Goal: Task Accomplishment & Management: Use online tool/utility

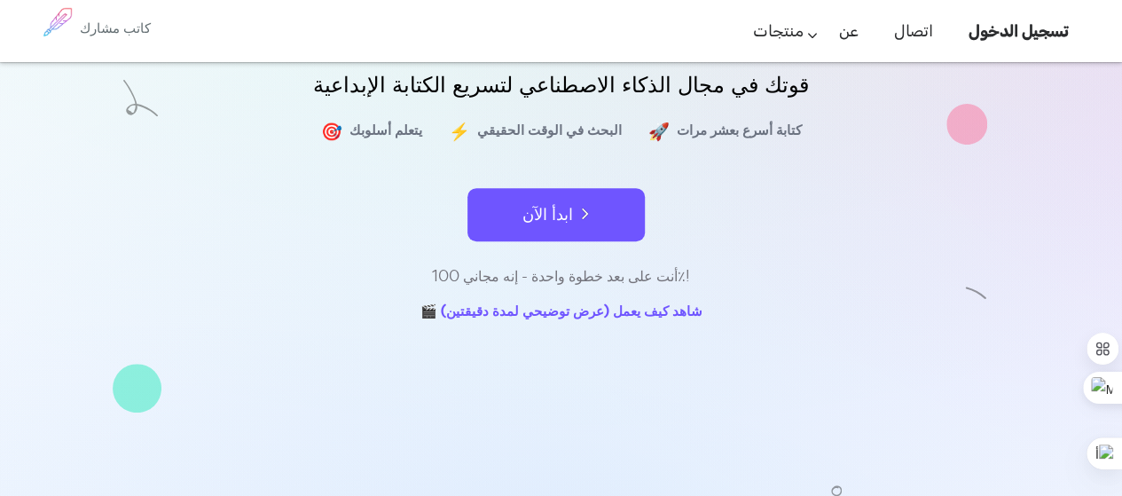
scroll to position [89, 0]
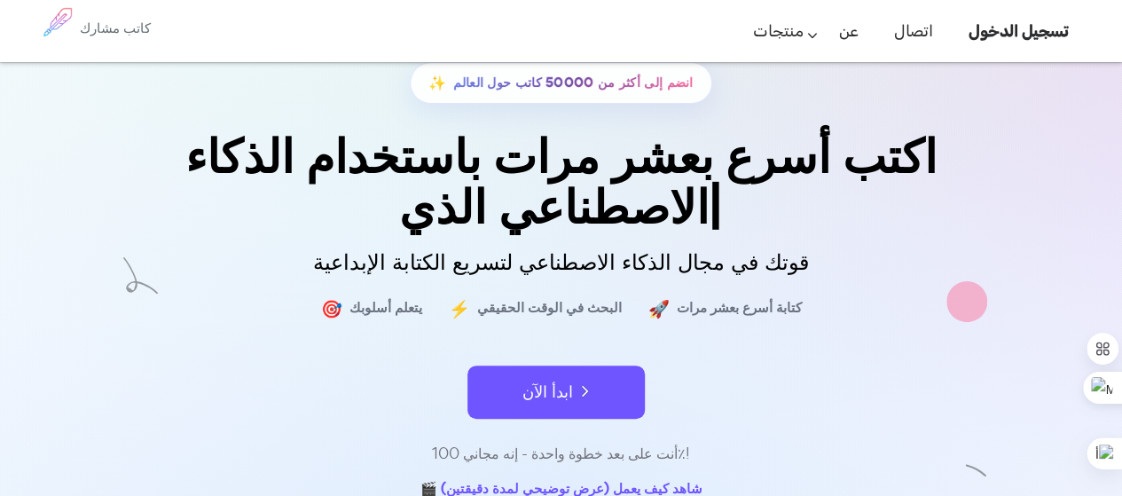
click at [552, 384] on div "✨ انضم إلى أكثر من 50000 كاتب حول العالم اكتب أسرع بعشر مرات باستخدام الذكاء ال…" at bounding box center [561, 283] width 887 height 442
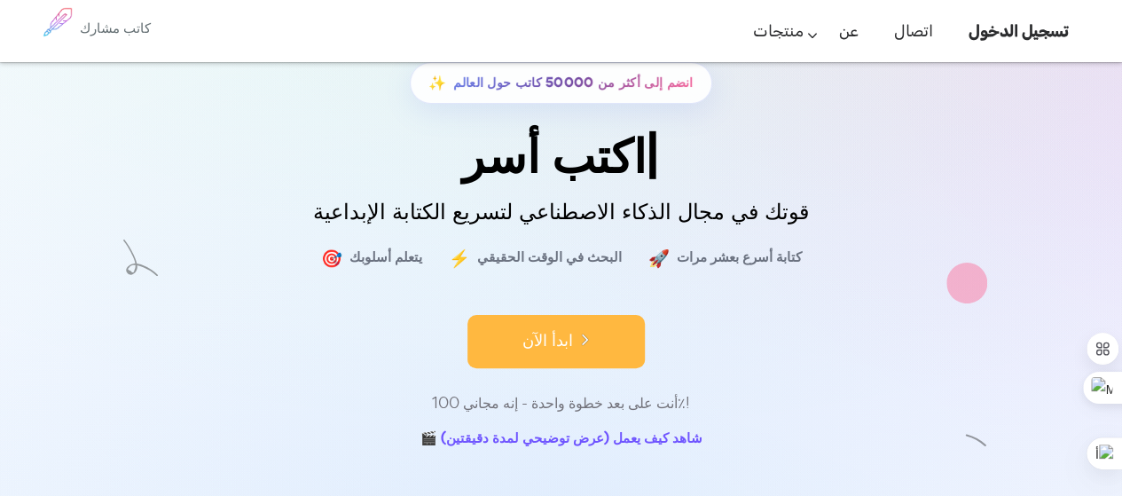
click at [555, 344] on font "ابدأ الآن" at bounding box center [547, 340] width 51 height 24
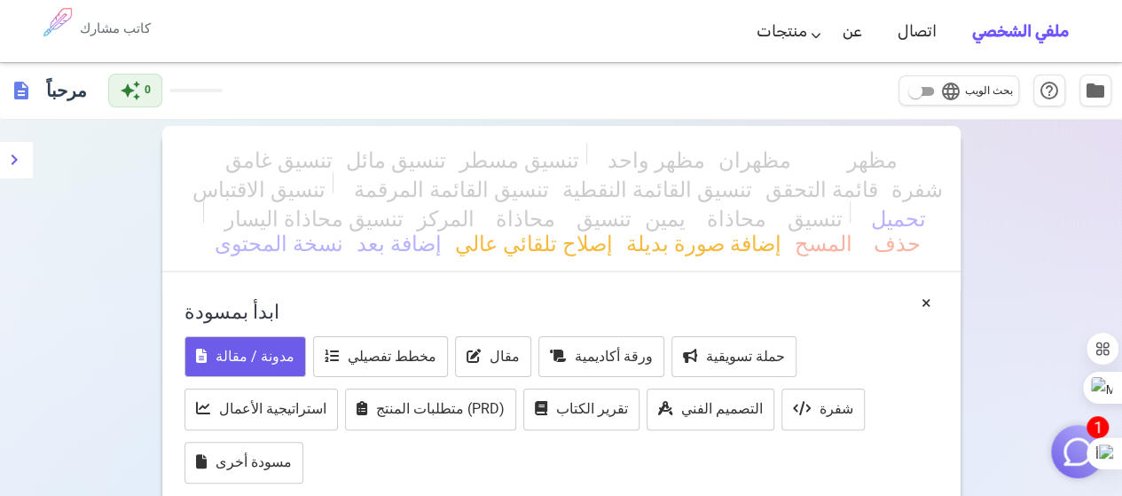
click at [261, 352] on font "مدونة / مقالة" at bounding box center [255, 356] width 79 height 17
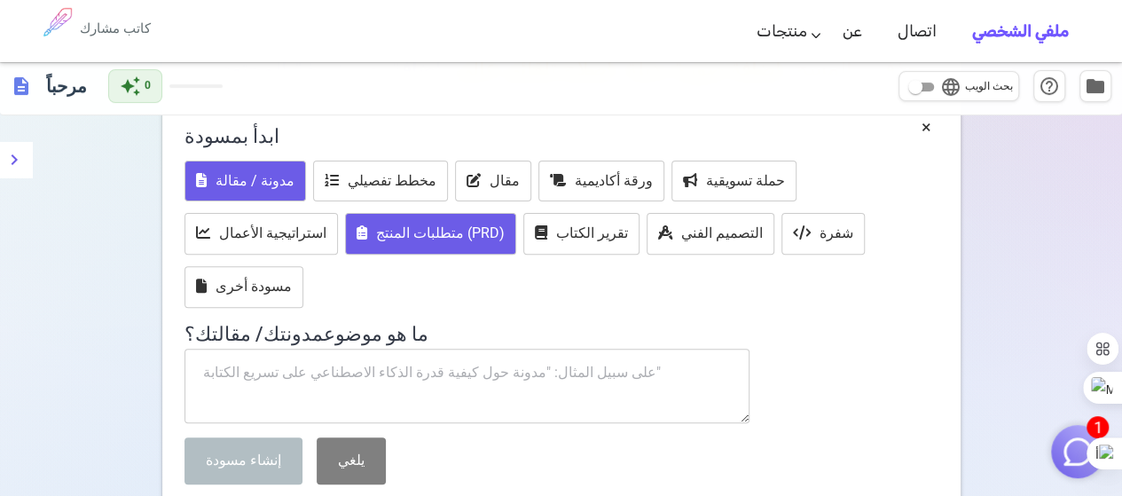
scroll to position [177, 0]
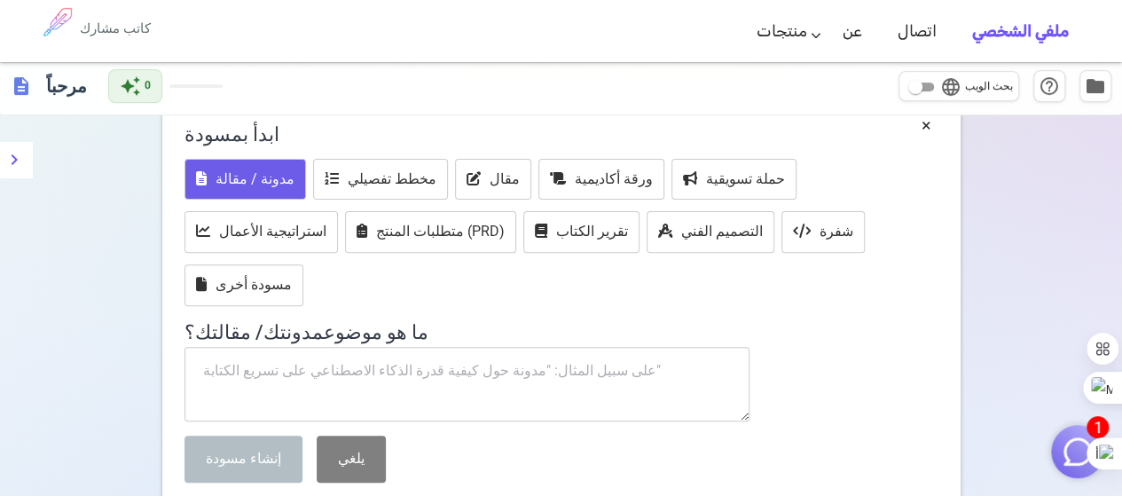
click at [385, 375] on textarea at bounding box center [467, 384] width 566 height 75
click at [498, 366] on textarea at bounding box center [467, 384] width 566 height 75
paste textarea "تغطية جريدة The Press النيوزيلندية للقضية الكردية"
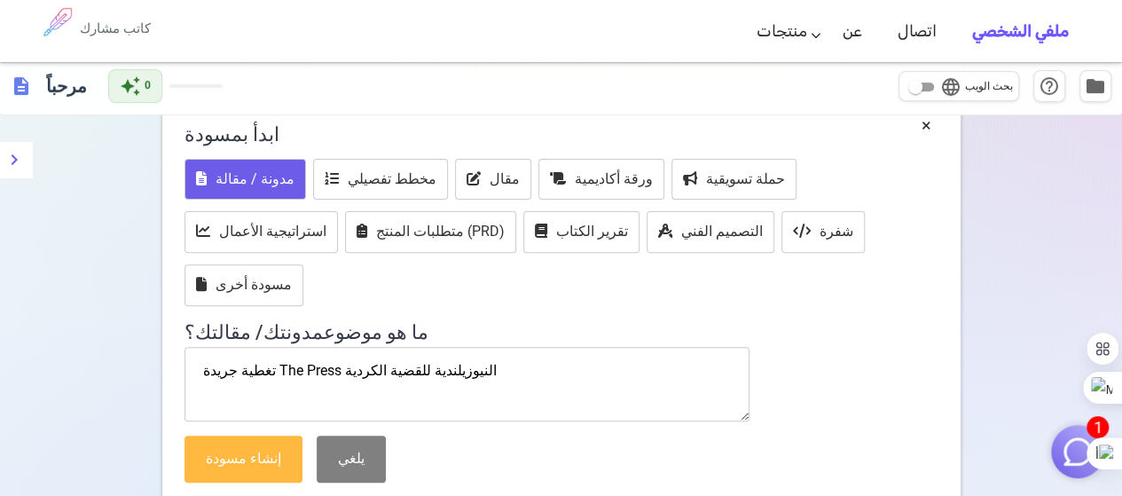
type textarea "تغطية جريدة The Press النيوزيلندية للقضية الكردية"
click at [247, 469] on button "إنشاء مسودة" at bounding box center [243, 458] width 118 height 47
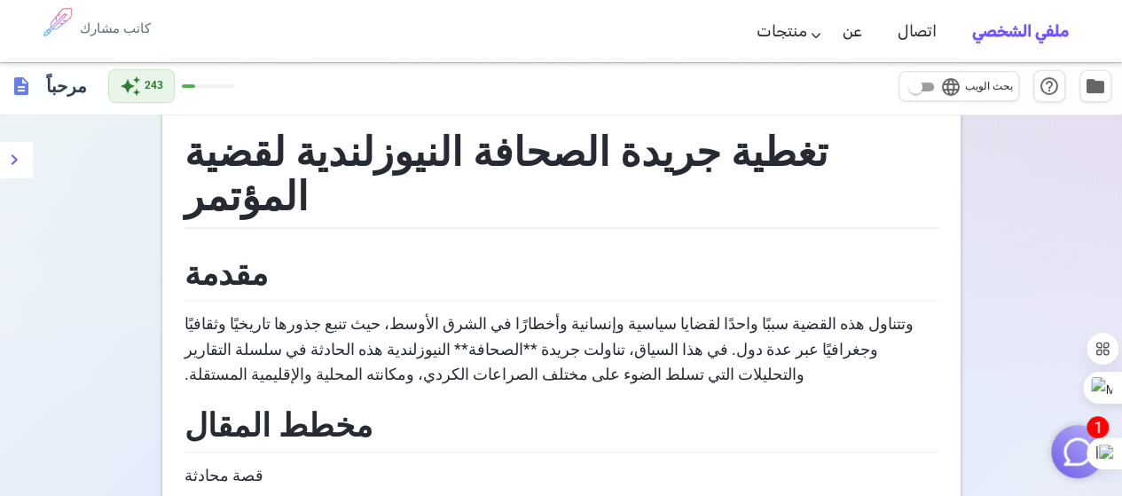
scroll to position [0, 0]
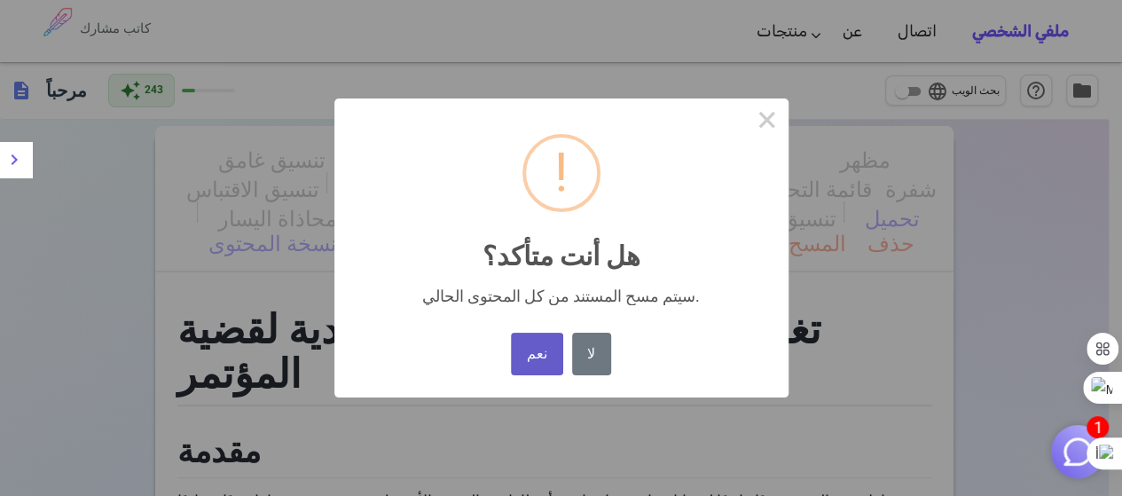
click at [545, 357] on font "نعم" at bounding box center [537, 353] width 20 height 17
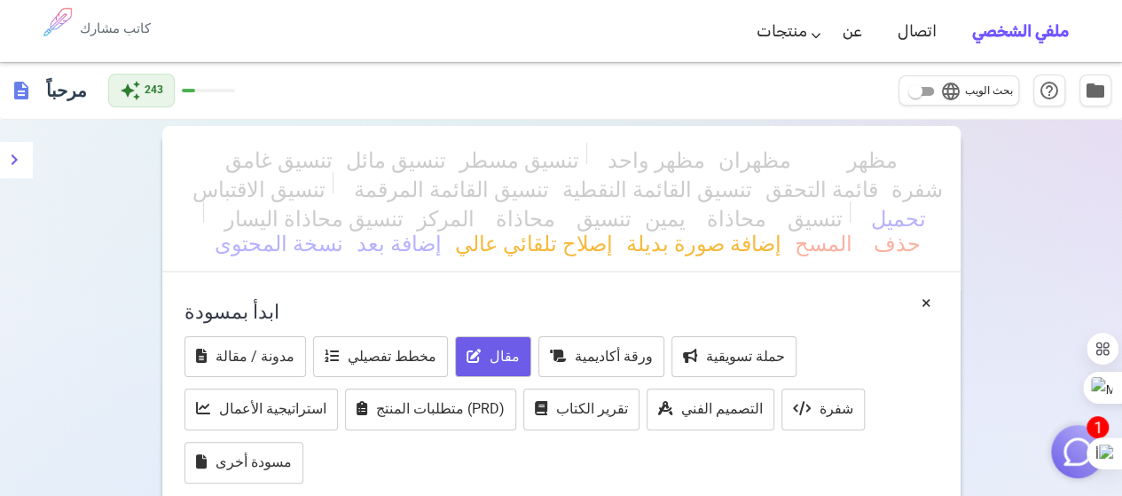
click at [494, 354] on font "مقال" at bounding box center [505, 356] width 30 height 17
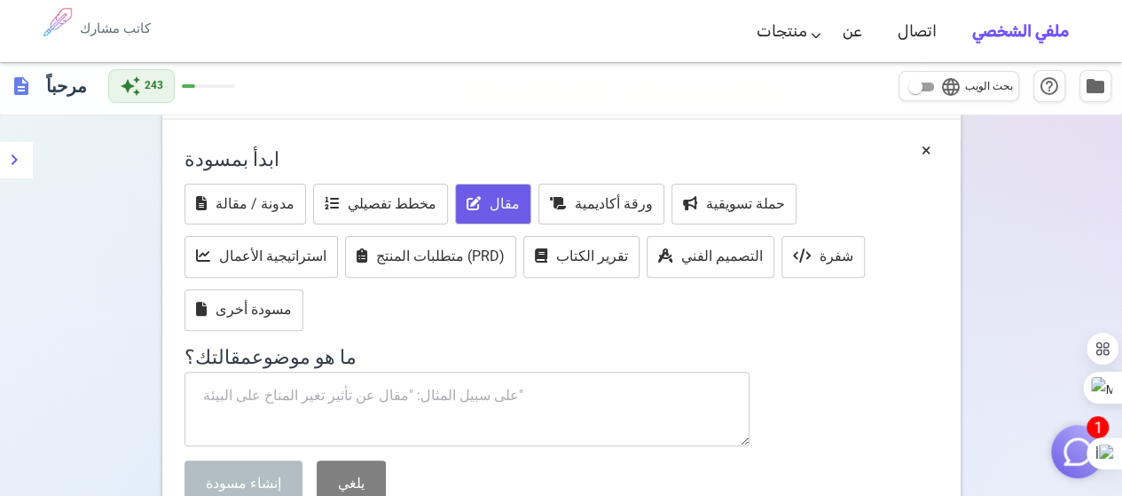
scroll to position [177, 0]
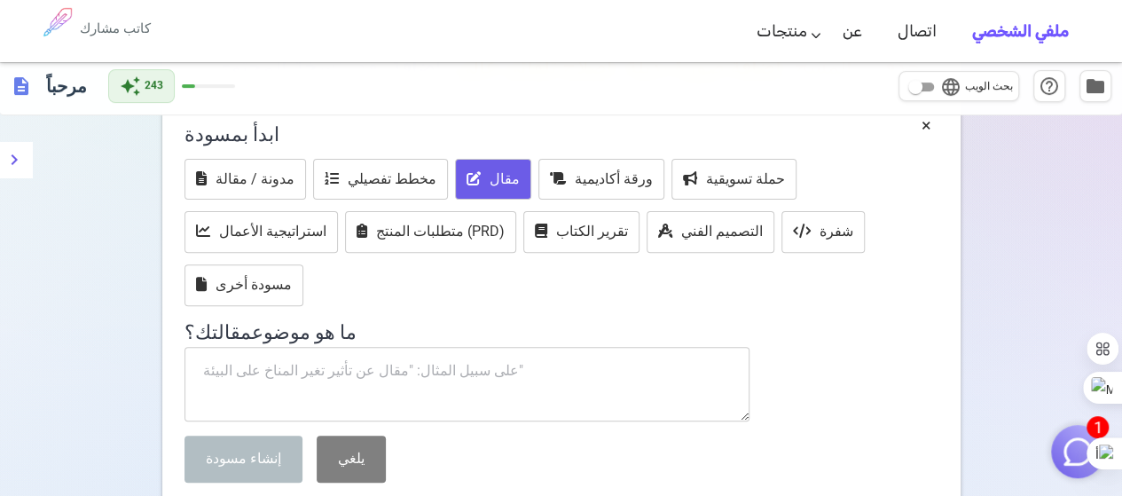
click at [484, 363] on textarea at bounding box center [467, 384] width 566 height 75
paste textarea "تغطية جريدة The Press النيوزيلندية للقضية الكردية"
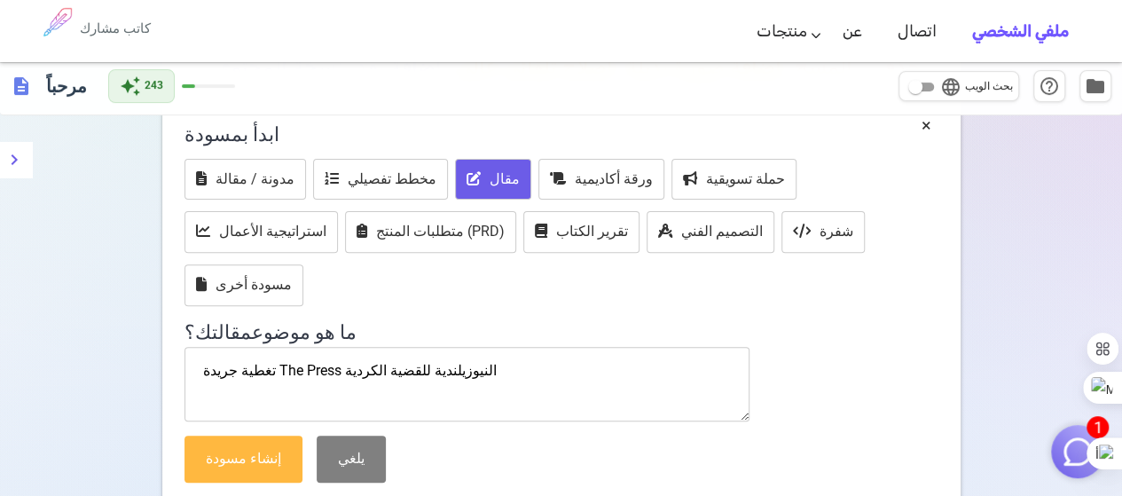
type textarea "تغطية جريدة The Press النيوزيلندية للقضية الكردية"
click at [263, 466] on button "إنشاء مسودة" at bounding box center [243, 458] width 118 height 47
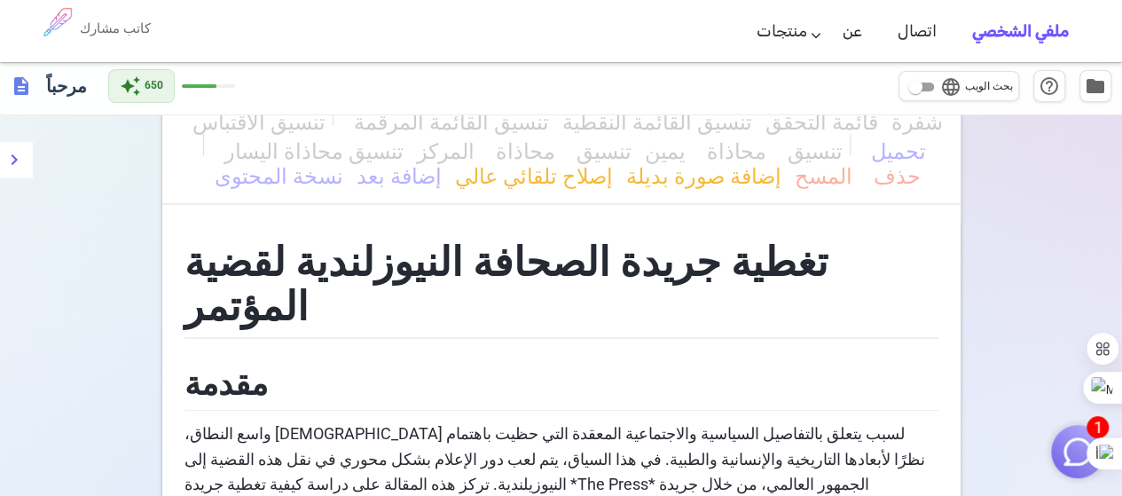
scroll to position [0, 0]
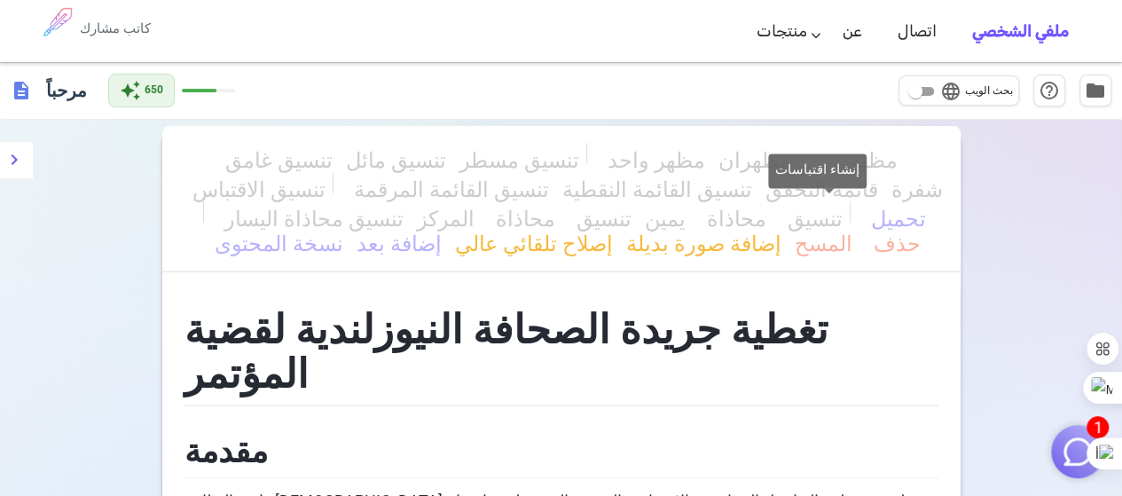
click at [325, 176] on font "تنسيق الاقتباس" at bounding box center [258, 186] width 133 height 21
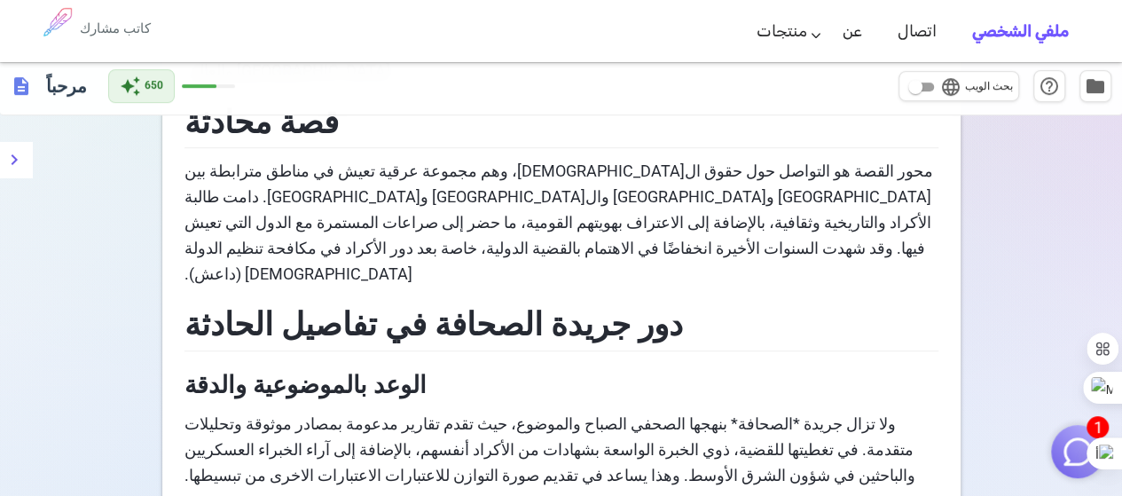
scroll to position [355, 0]
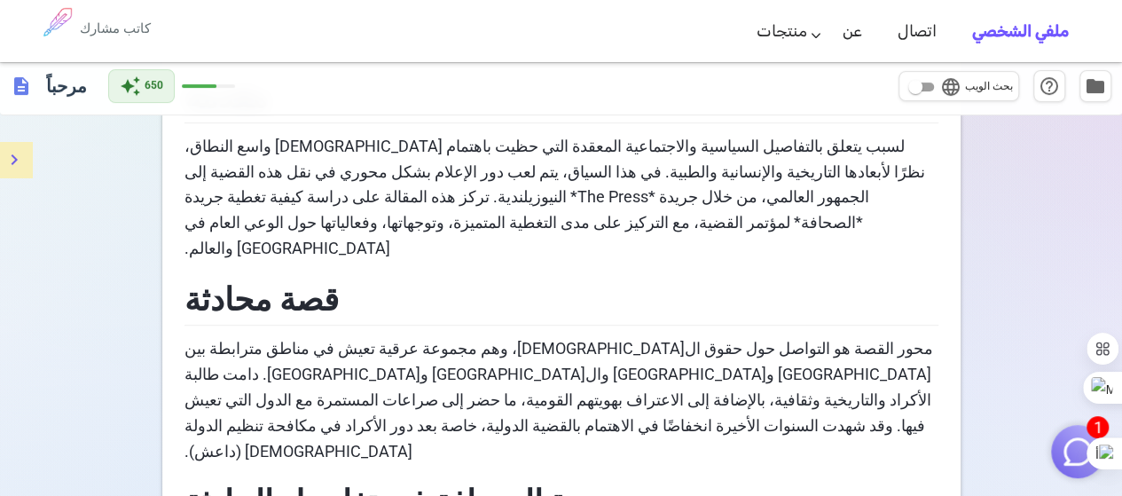
click at [12, 166] on icon "قائمة طعام" at bounding box center [14, 159] width 21 height 21
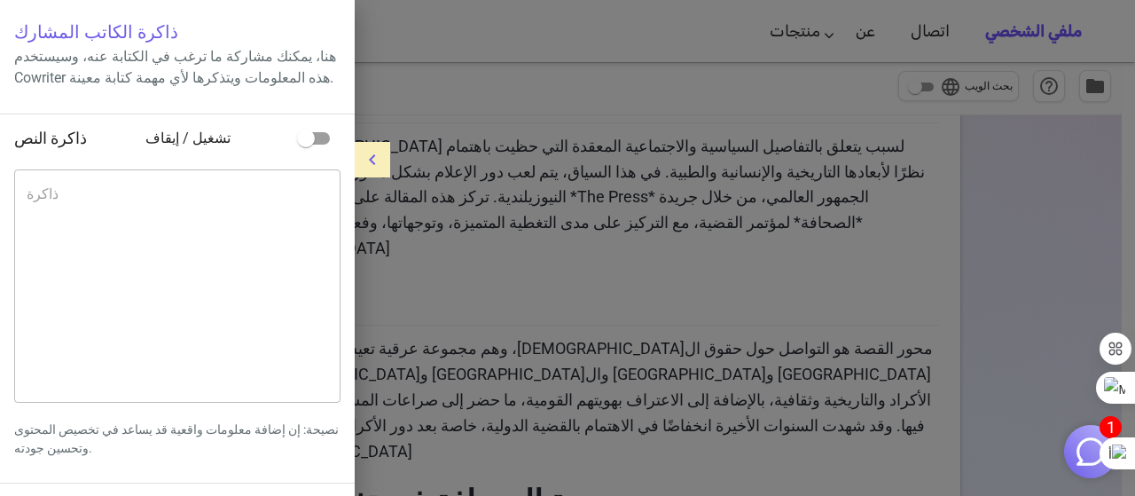
click at [406, 88] on div at bounding box center [567, 248] width 1135 height 496
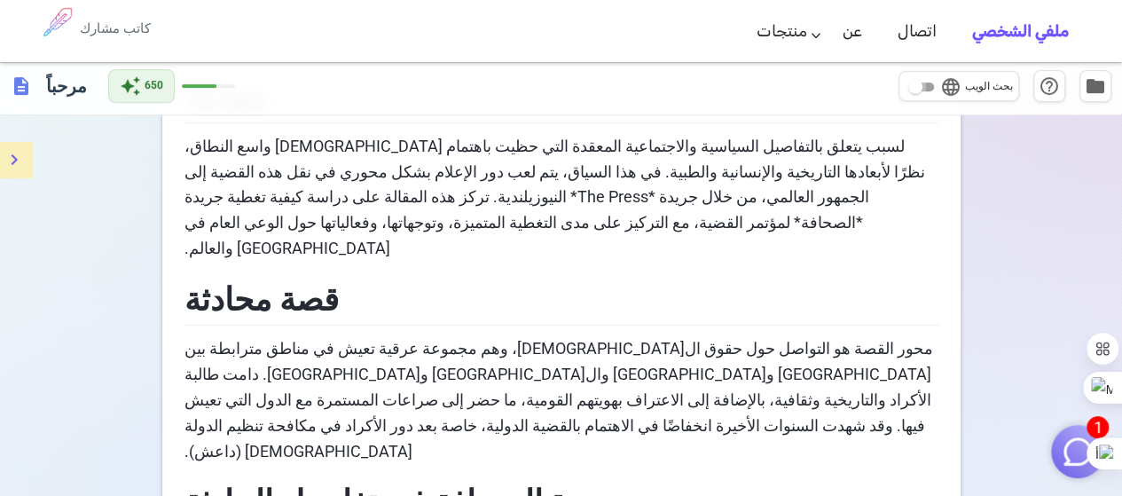
click at [926, 85] on input "language بحث الويب" at bounding box center [915, 86] width 64 height 21
checkbox input "true"
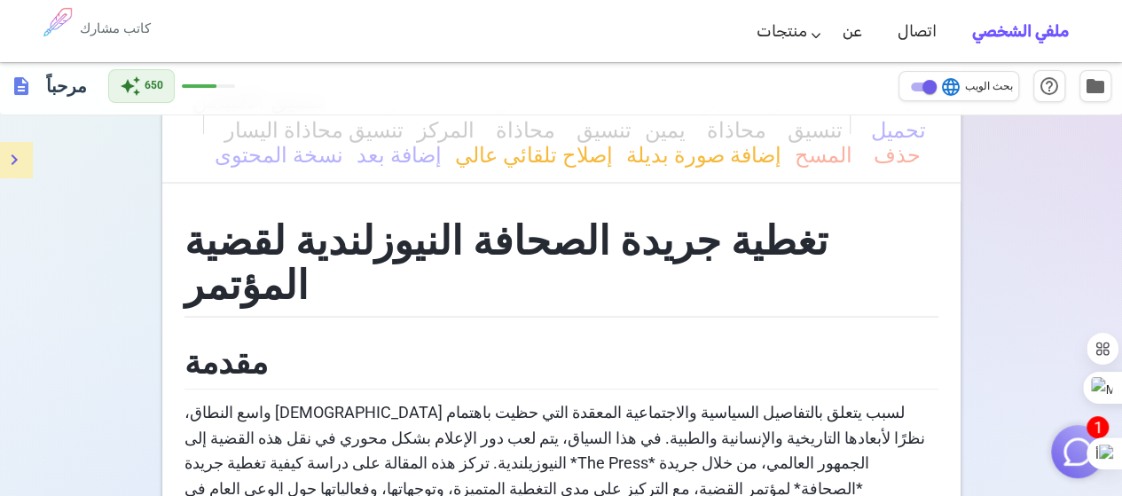
scroll to position [0, 0]
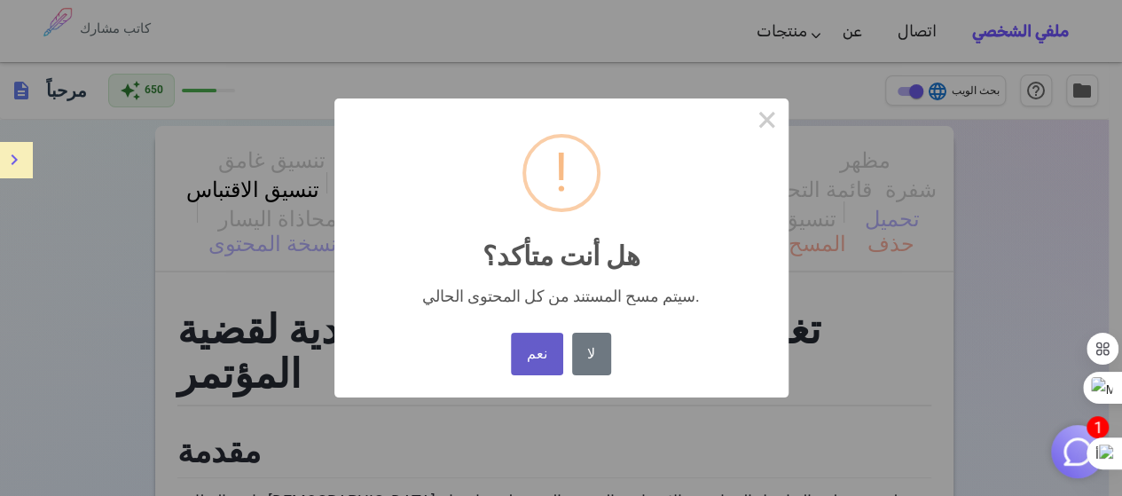
click at [542, 348] on font "نعم" at bounding box center [537, 353] width 20 height 17
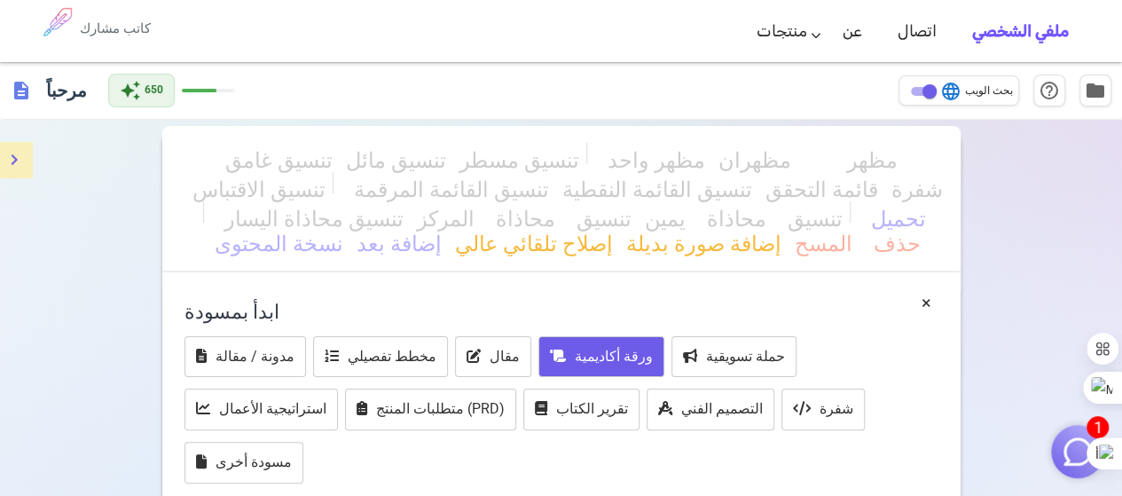
click at [602, 352] on font "ورقة أكاديمية" at bounding box center [614, 356] width 78 height 17
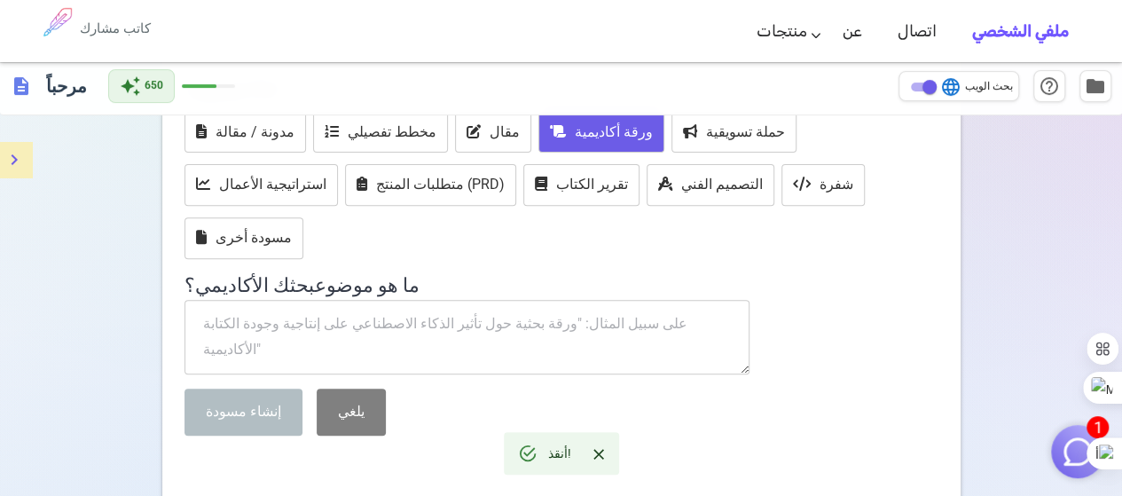
scroll to position [266, 0]
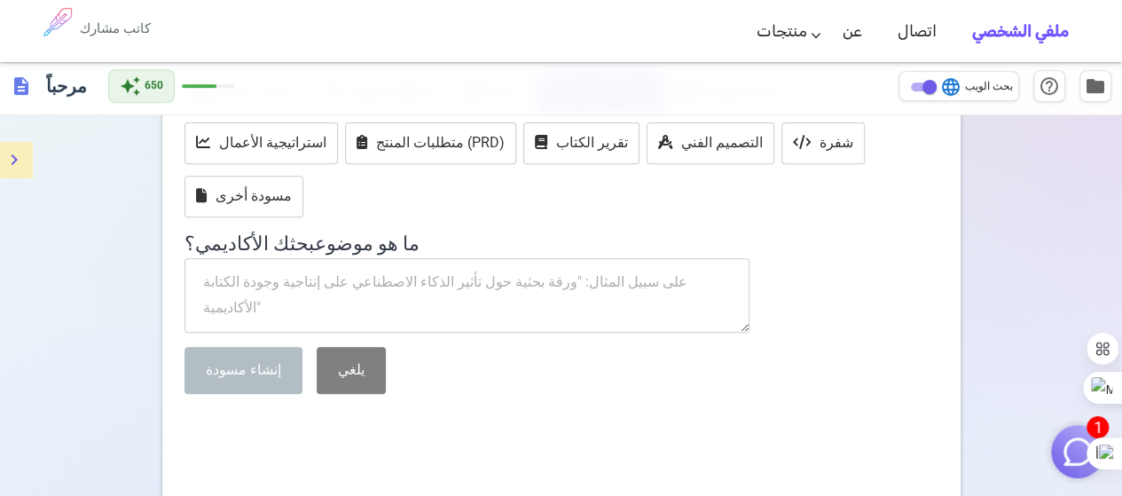
click at [502, 304] on textarea at bounding box center [467, 295] width 566 height 75
paste textarea "تغطية جريدة The Press النيوزيلندية للقضية الكردية"
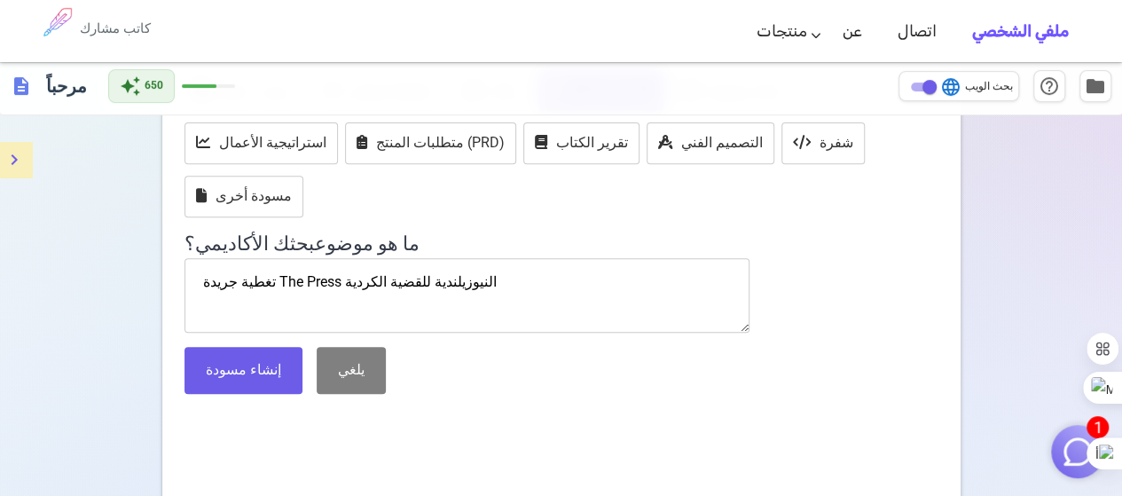
type textarea "تغطية جريدة The Press النيوزيلندية للقضية الكردية"
click at [345, 283] on textarea "تغطية جريدة The Press النيوزيلندية للقضية الكردية" at bounding box center [467, 295] width 566 height 75
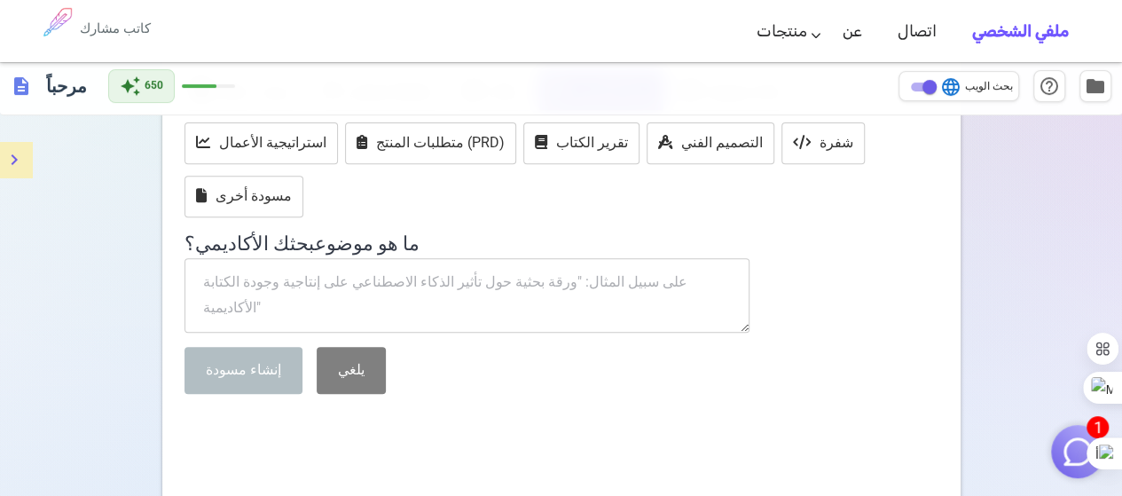
paste textarea "The New Zealand Press's coverage of the Kurdish issue"
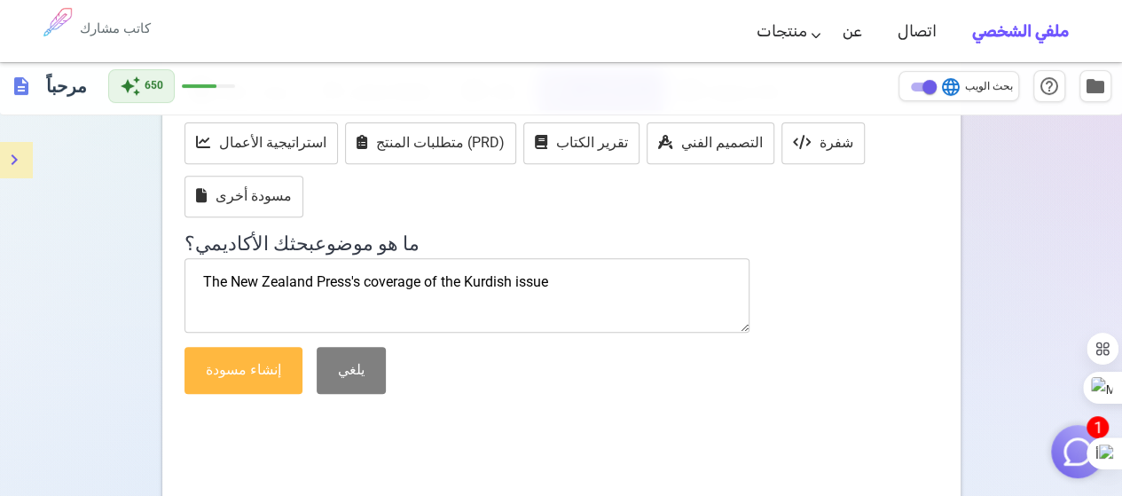
type textarea "The New Zealand Press's coverage of the Kurdish issue"
click at [263, 363] on font "إنشاء مسودة" at bounding box center [243, 369] width 75 height 17
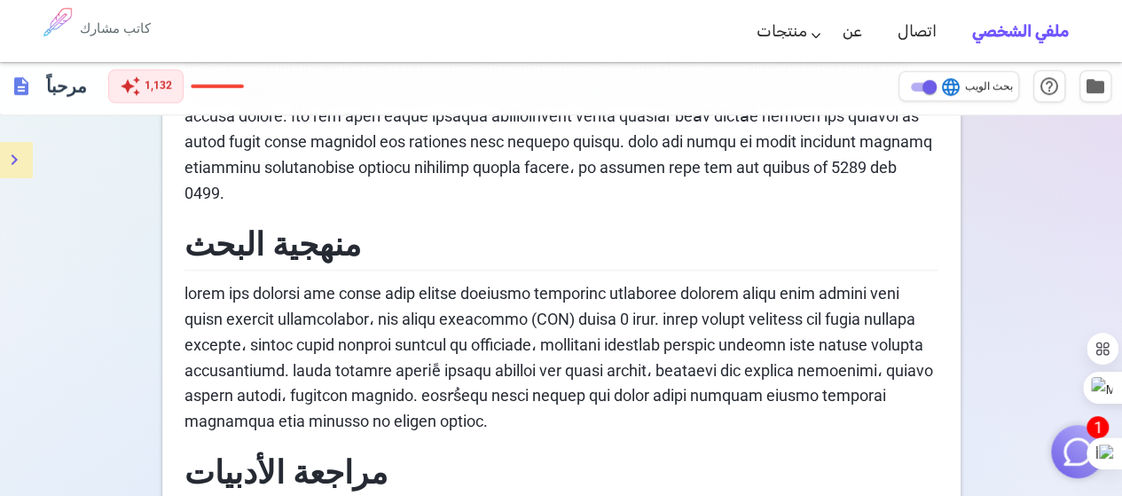
scroll to position [632, 0]
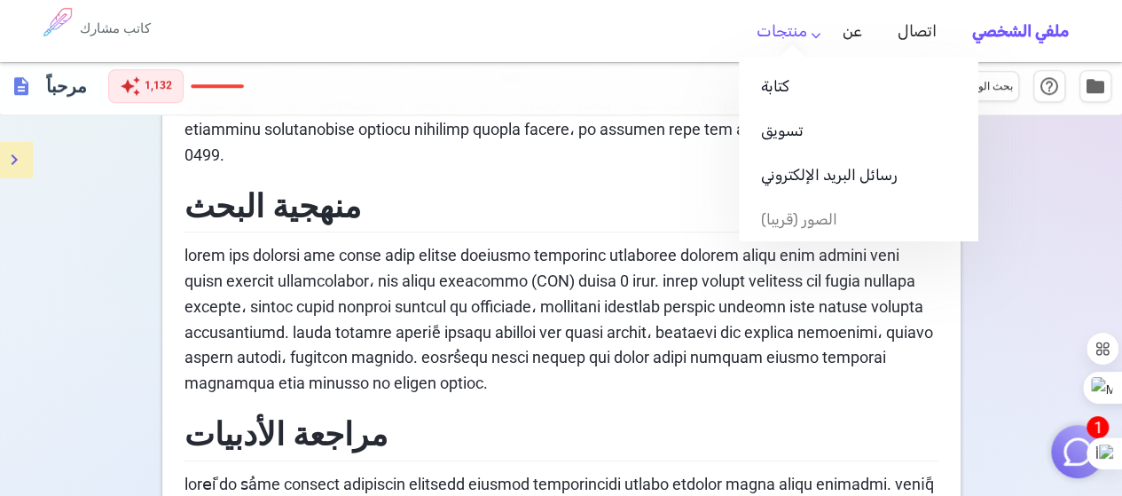
click at [807, 38] on link "منتجات" at bounding box center [782, 31] width 51 height 52
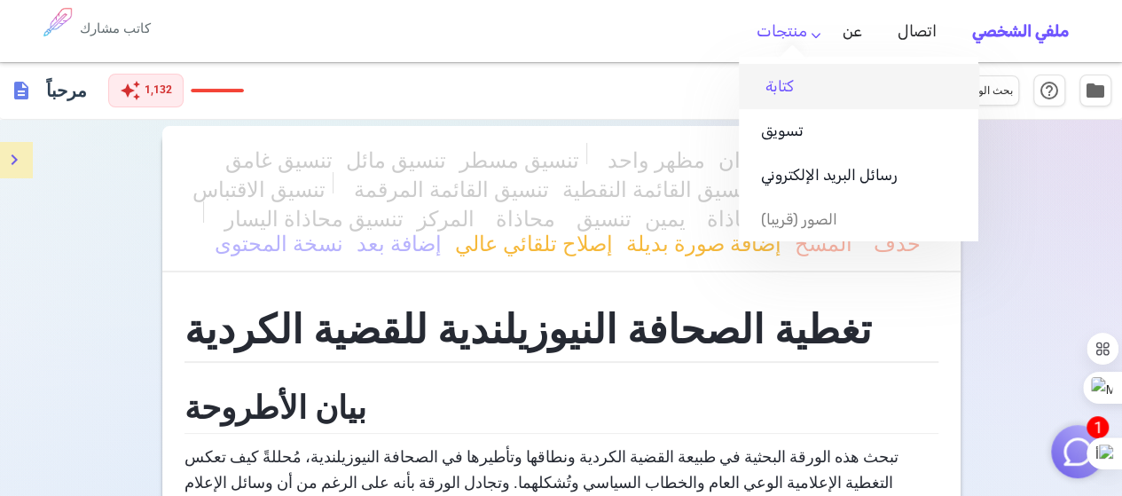
click at [789, 85] on font "كتابة" at bounding box center [779, 86] width 28 height 18
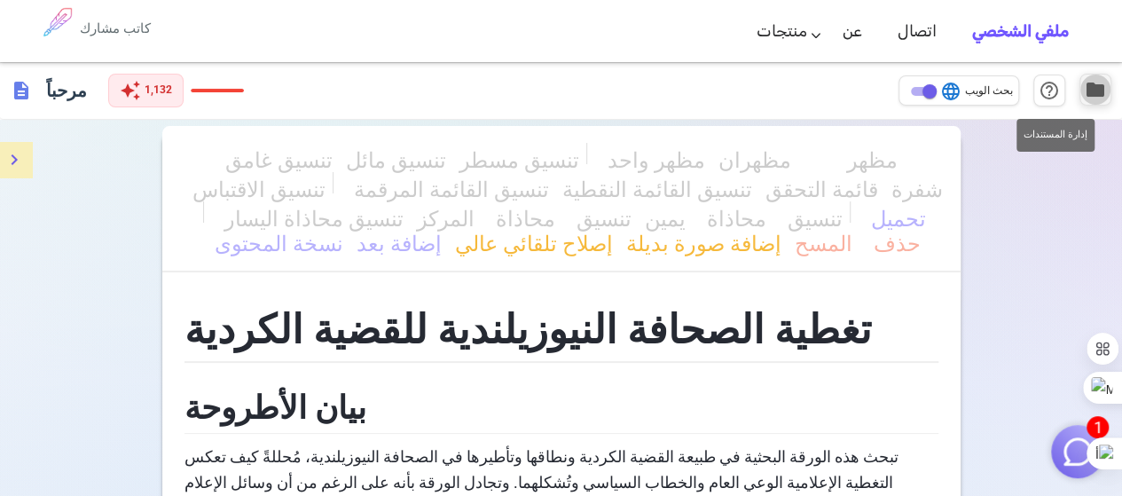
click at [1092, 91] on span "folder" at bounding box center [1095, 89] width 21 height 21
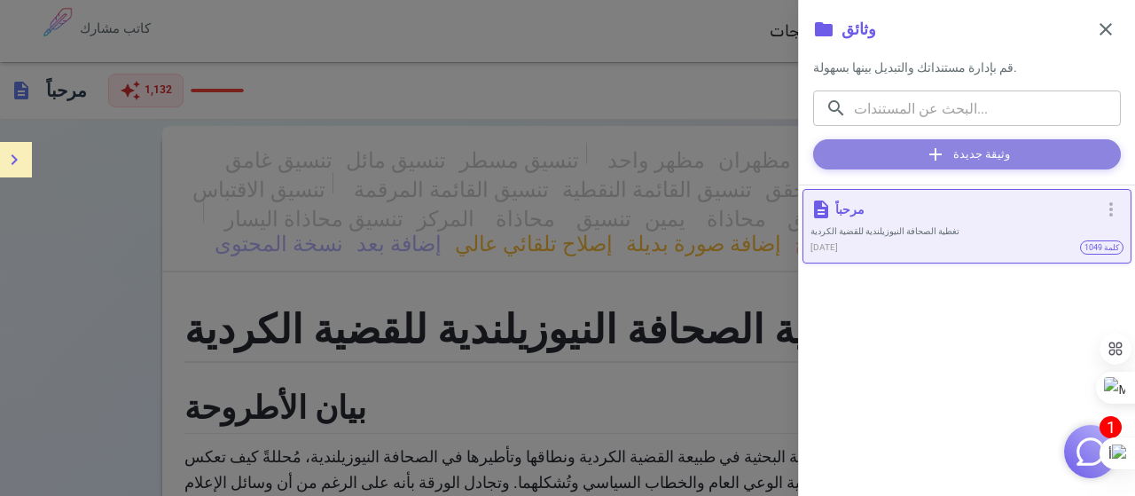
click at [937, 155] on span "add" at bounding box center [935, 154] width 21 height 21
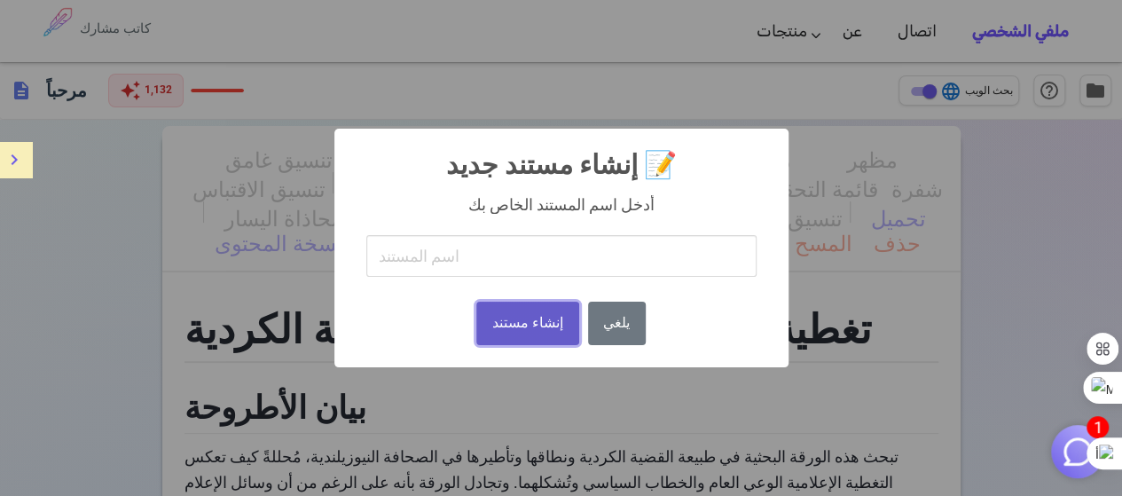
click at [495, 331] on font "إنشاء مستند" at bounding box center [527, 322] width 71 height 17
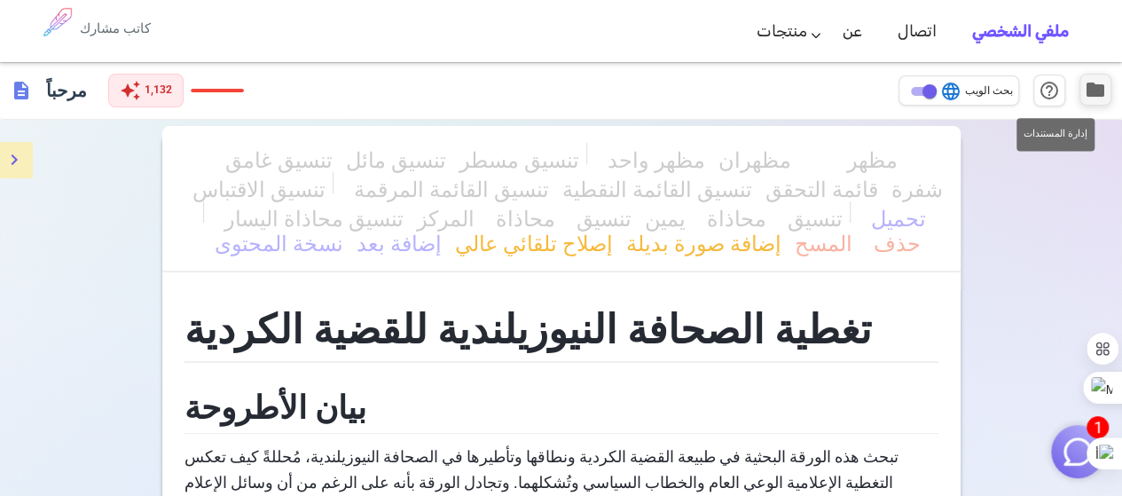
click at [1091, 90] on span "folder" at bounding box center [1095, 89] width 21 height 21
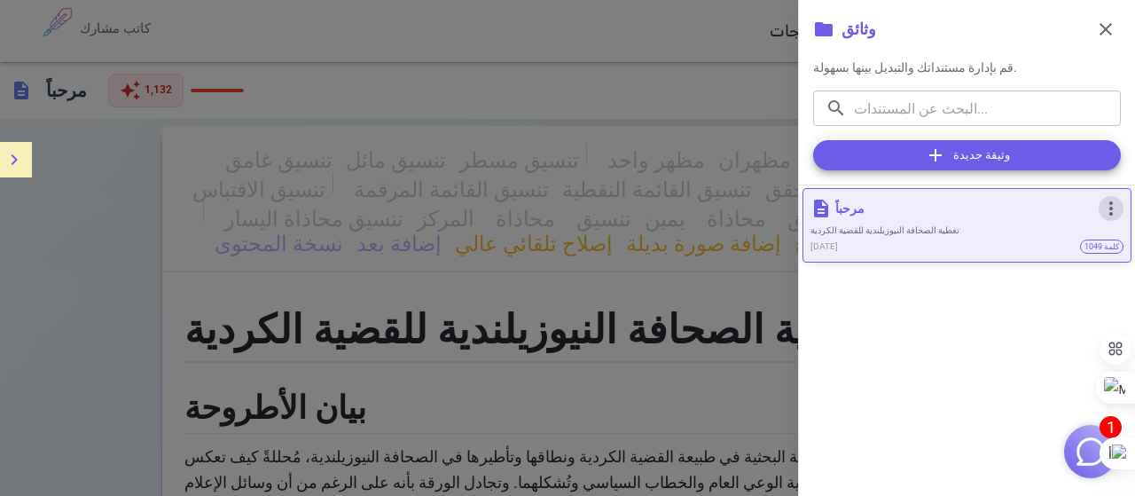
click at [1110, 208] on span "more_vert" at bounding box center [1111, 208] width 21 height 21
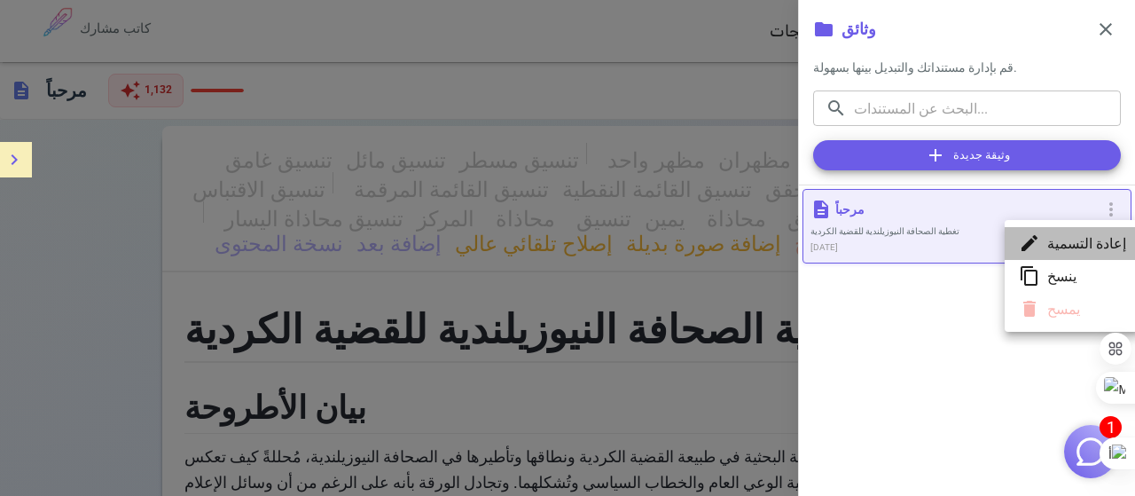
click at [1071, 249] on font "إعادة التسمية" at bounding box center [1086, 243] width 79 height 17
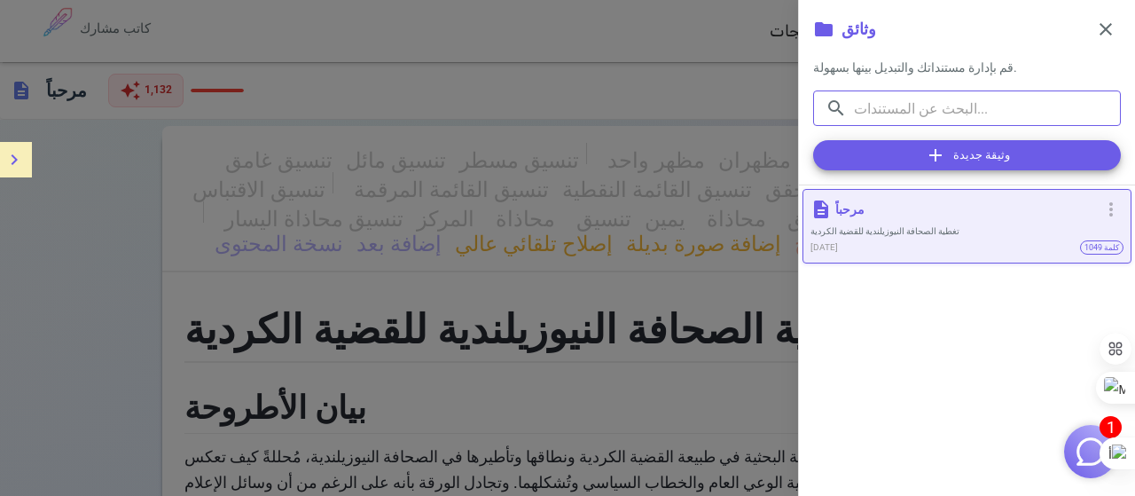
click at [966, 110] on input "text" at bounding box center [987, 107] width 267 height 35
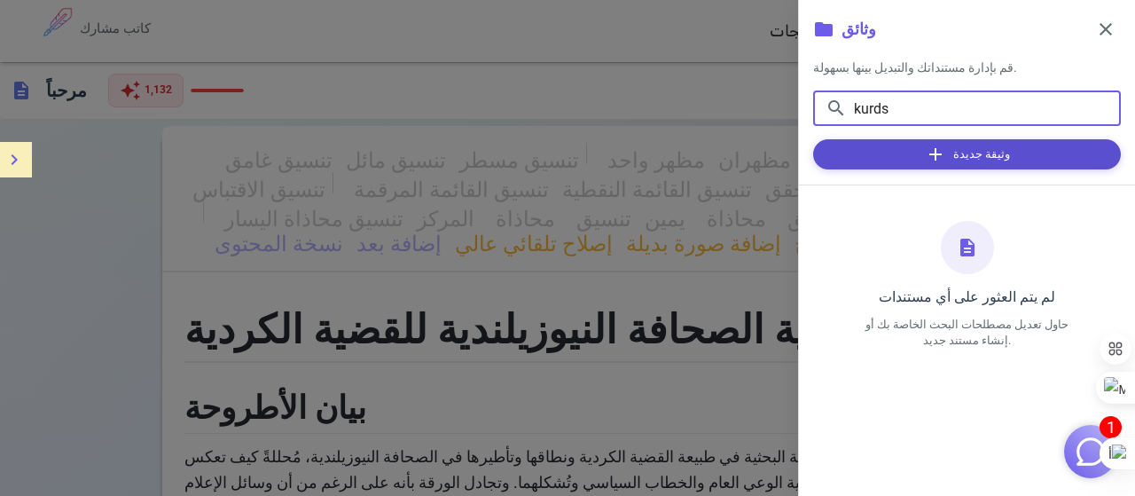
type input "kurds"
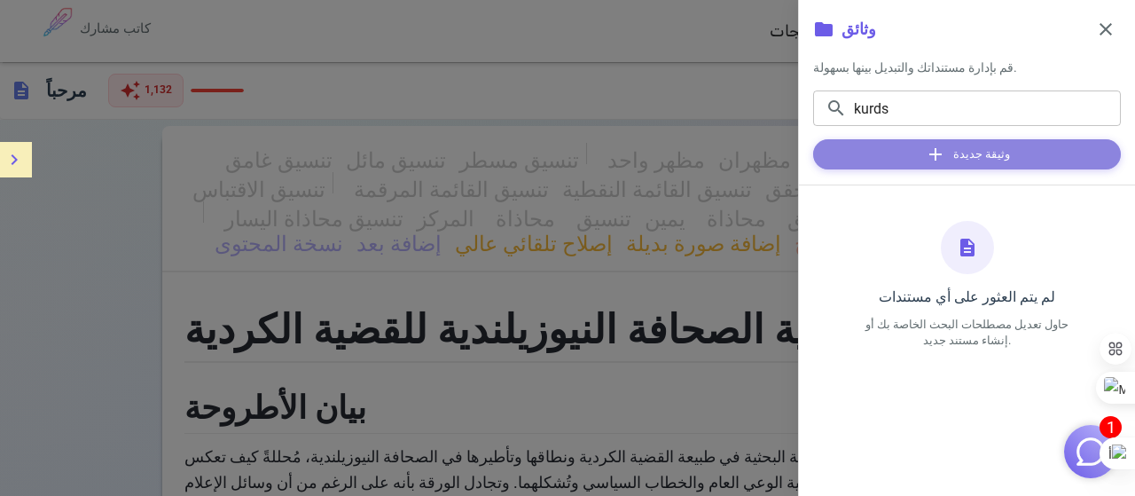
click at [937, 162] on span "add" at bounding box center [935, 154] width 21 height 21
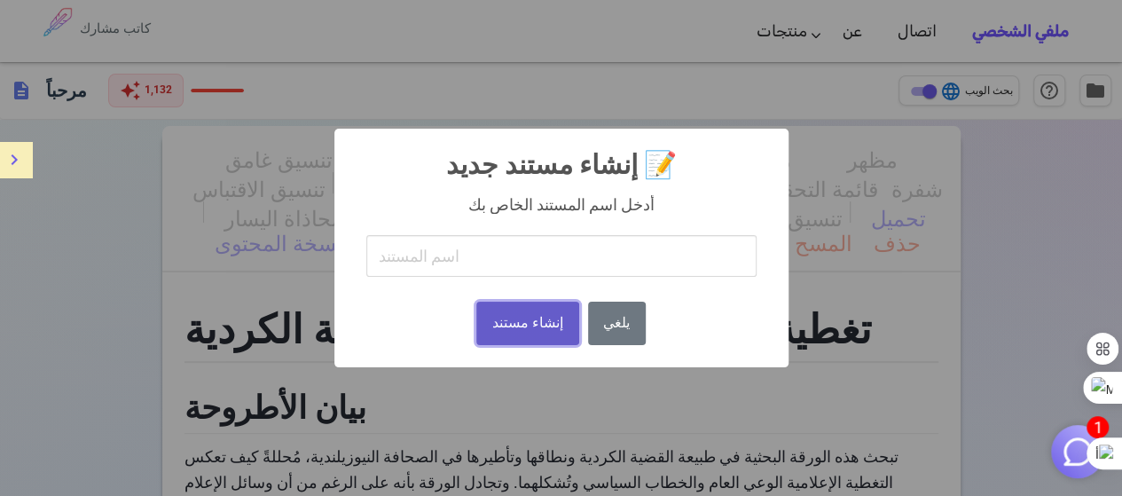
click at [528, 327] on font "إنشاء مستند" at bounding box center [527, 322] width 71 height 17
